Goal: Navigation & Orientation: Find specific page/section

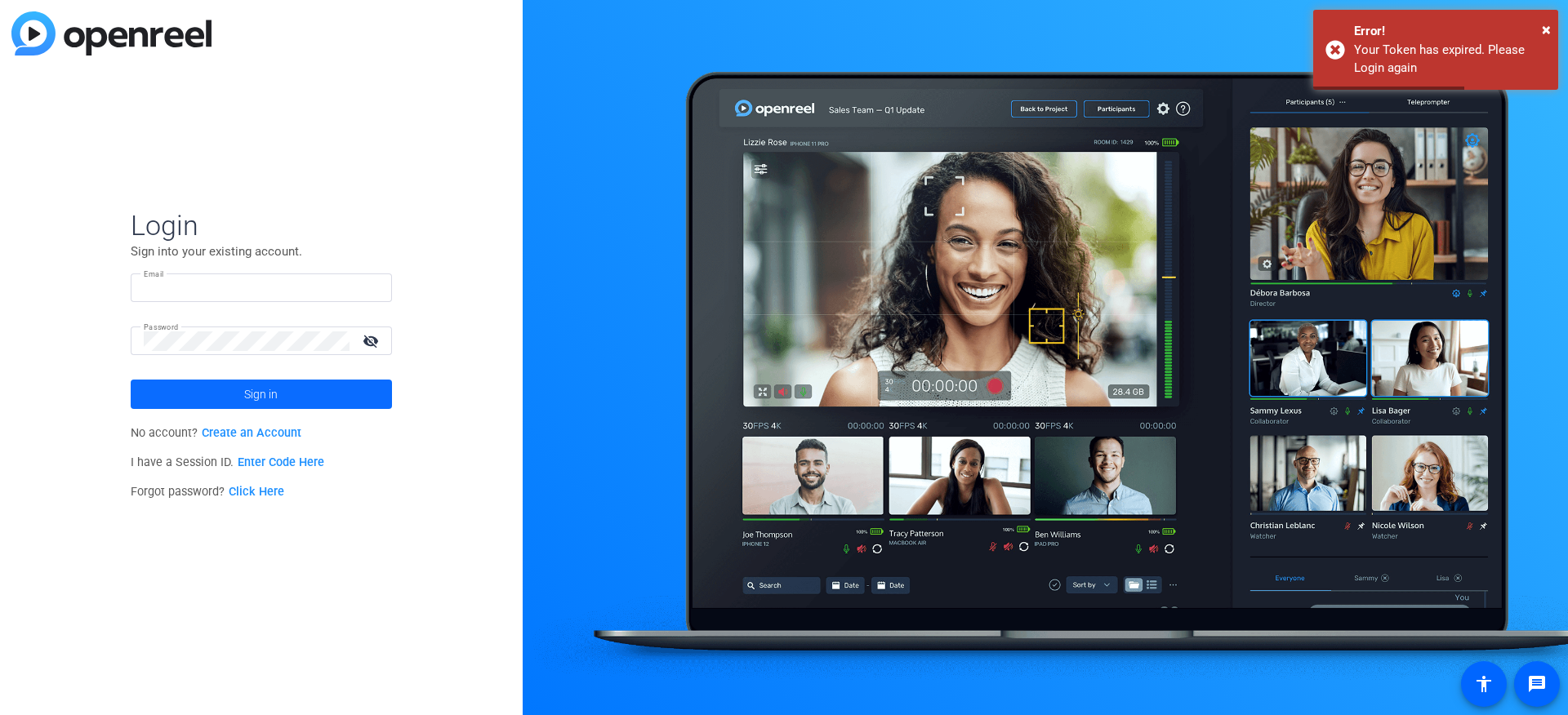
type input "[EMAIL_ADDRESS][DOMAIN_NAME]"
click at [241, 402] on span at bounding box center [261, 394] width 261 height 39
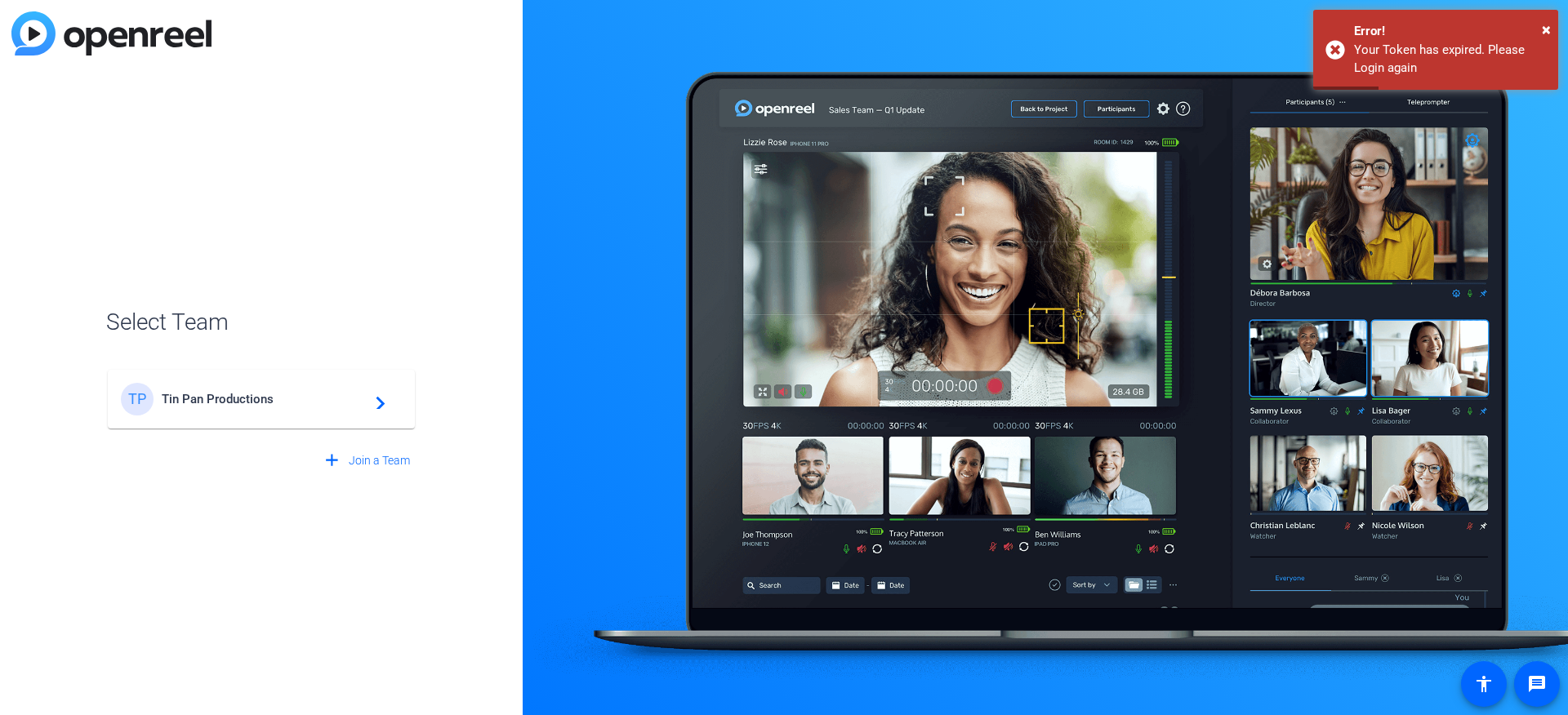
click at [241, 402] on span "Tin Pan Productions" at bounding box center [263, 399] width 204 height 15
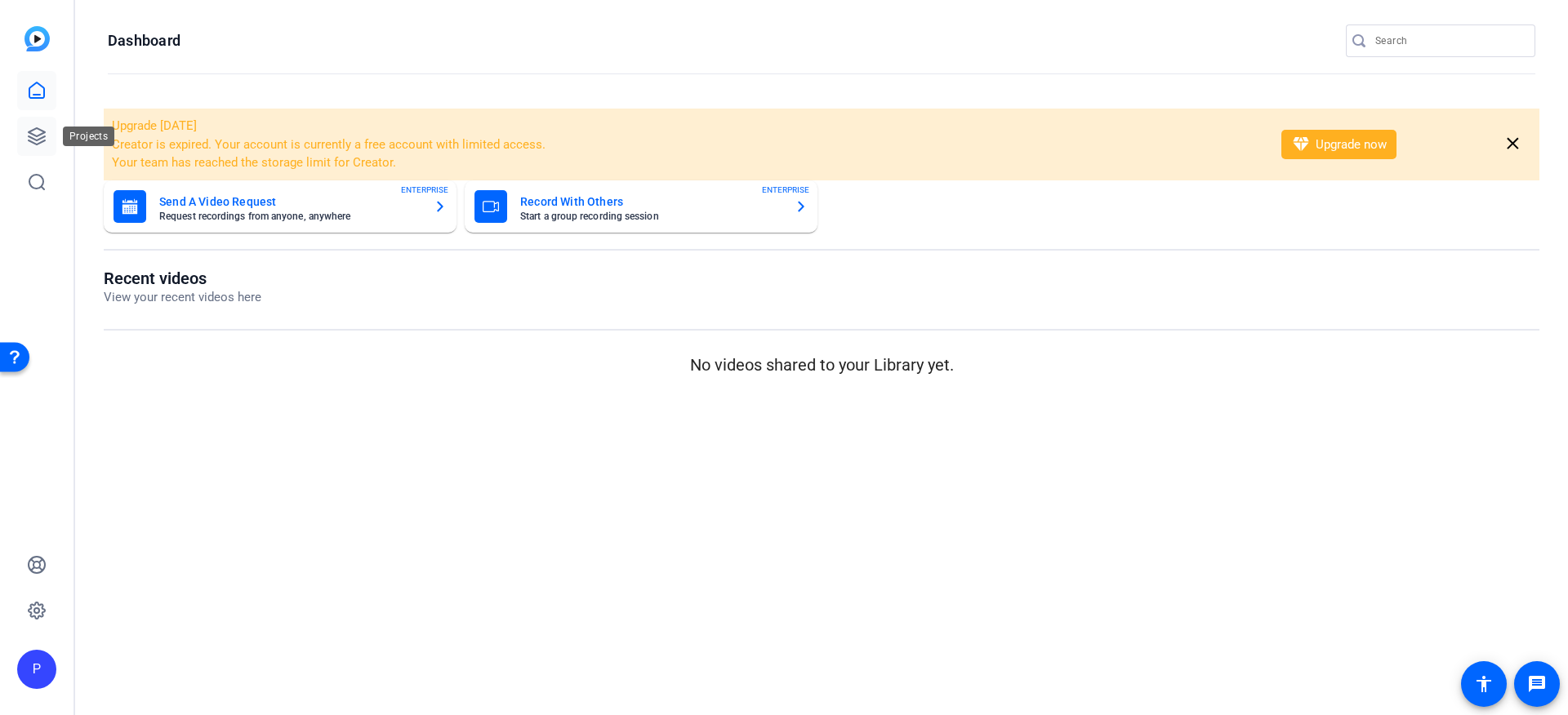
click at [27, 134] on icon at bounding box center [36, 136] width 20 height 20
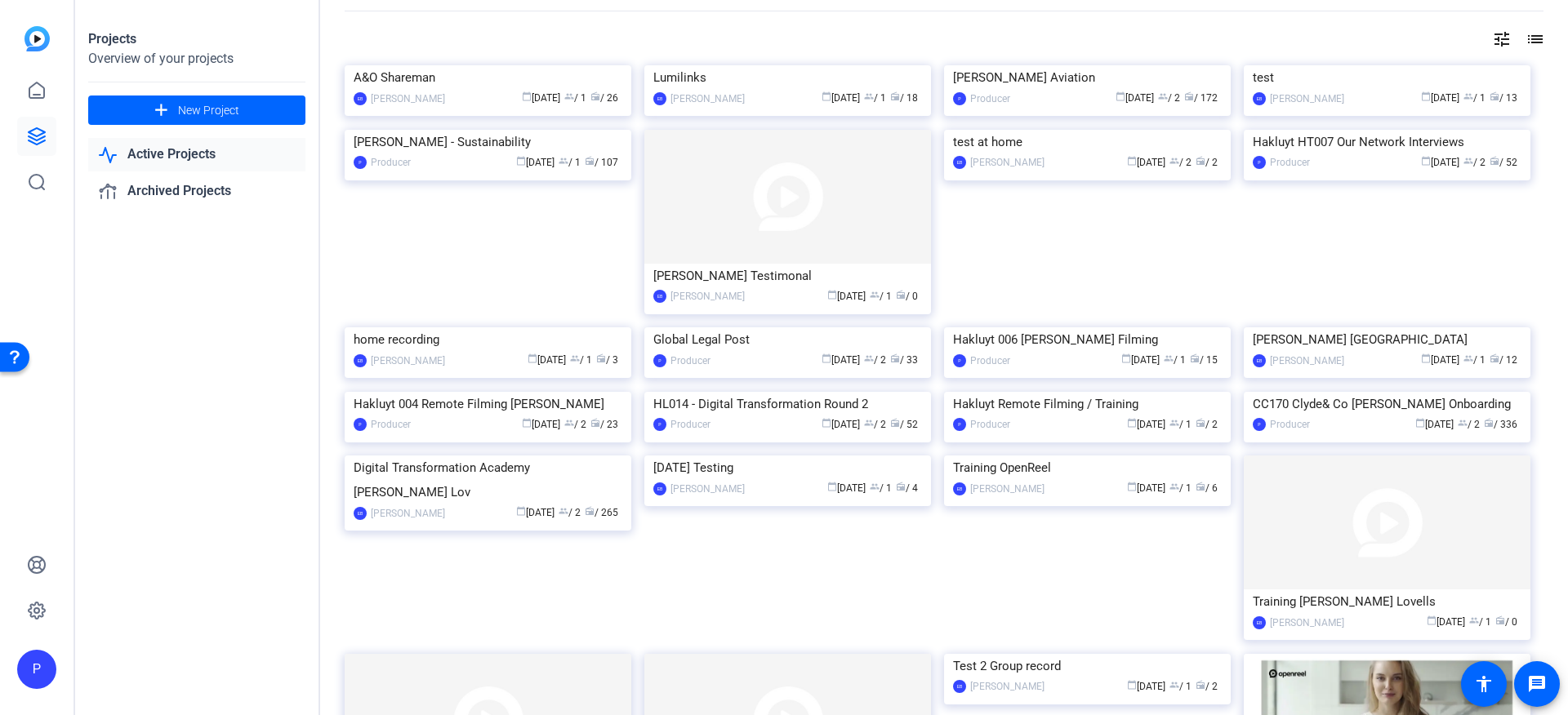
scroll to position [57, 0]
